Goal: Transaction & Acquisition: Purchase product/service

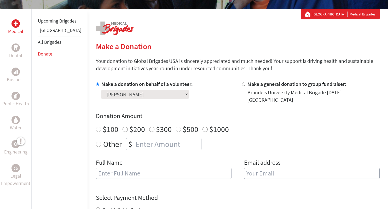
scroll to position [89, 0]
click at [101, 89] on select "Select a volunteer... [PERSON_NAME] [PERSON_NAME] [PERSON_NAME] [PERSON_NAME] […" at bounding box center [144, 93] width 87 height 9
click option "[PERSON_NAME]" at bounding box center [0, 0] width 0 height 0
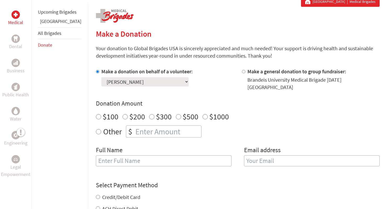
scroll to position [102, 0]
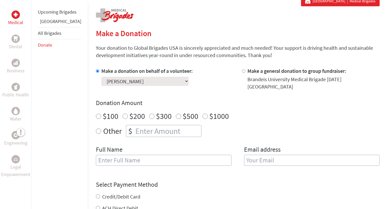
click at [176, 113] on input "$500" at bounding box center [178, 115] width 5 height 5
radio input "true"
click at [164, 125] on input "number" at bounding box center [167, 131] width 67 height 12
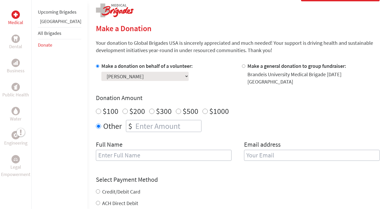
scroll to position [108, 0]
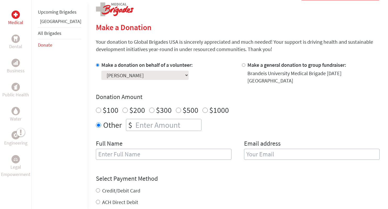
click at [176, 107] on input "$500" at bounding box center [178, 109] width 5 height 5
radio input "true"
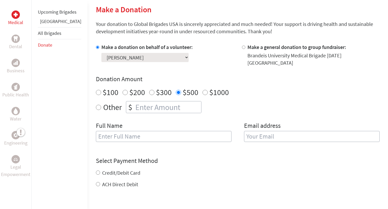
scroll to position [131, 0]
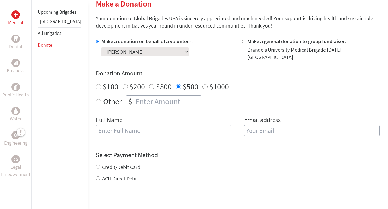
click at [211, 128] on input "text" at bounding box center [164, 130] width 136 height 11
type input "[PERSON_NAME]"
click at [333, 128] on input "email" at bounding box center [312, 130] width 136 height 11
type input "[EMAIL_ADDRESS][DOMAIN_NAME]"
click at [268, 163] on div "Credit/Debit Card ACH Direct Debit" at bounding box center [238, 172] width 284 height 19
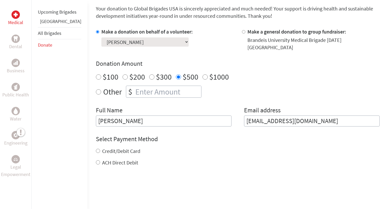
scroll to position [144, 0]
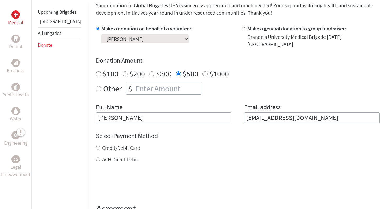
click at [96, 145] on input "Credit/Debit Card" at bounding box center [98, 147] width 4 height 4
radio input "true"
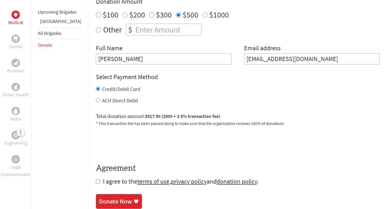
scroll to position [203, 0]
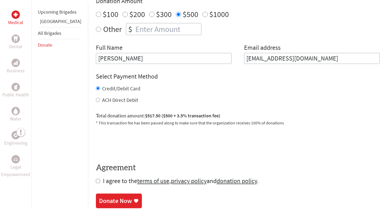
drag, startPoint x: 272, startPoint y: 55, endPoint x: 217, endPoint y: 55, distance: 55.2
click at [244, 55] on input "[EMAIL_ADDRESS][DOMAIN_NAME]" at bounding box center [312, 58] width 136 height 11
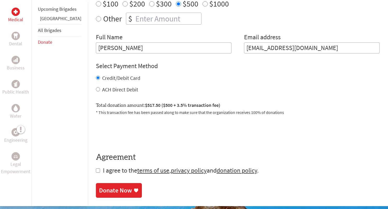
scroll to position [220, 0]
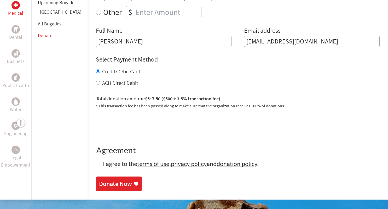
type input "[EMAIL_ADDRESS][DOMAIN_NAME]"
click at [96, 162] on input "checkbox" at bounding box center [98, 164] width 4 height 4
checkbox input "true"
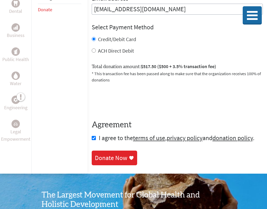
scroll to position [264, 0]
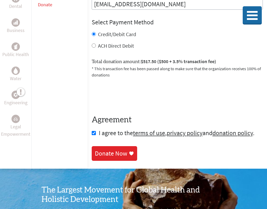
click at [99, 149] on div "Donate Now" at bounding box center [111, 153] width 32 height 8
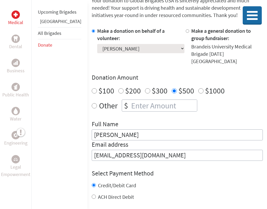
scroll to position [112, 0]
